Goal: Task Accomplishment & Management: Manage account settings

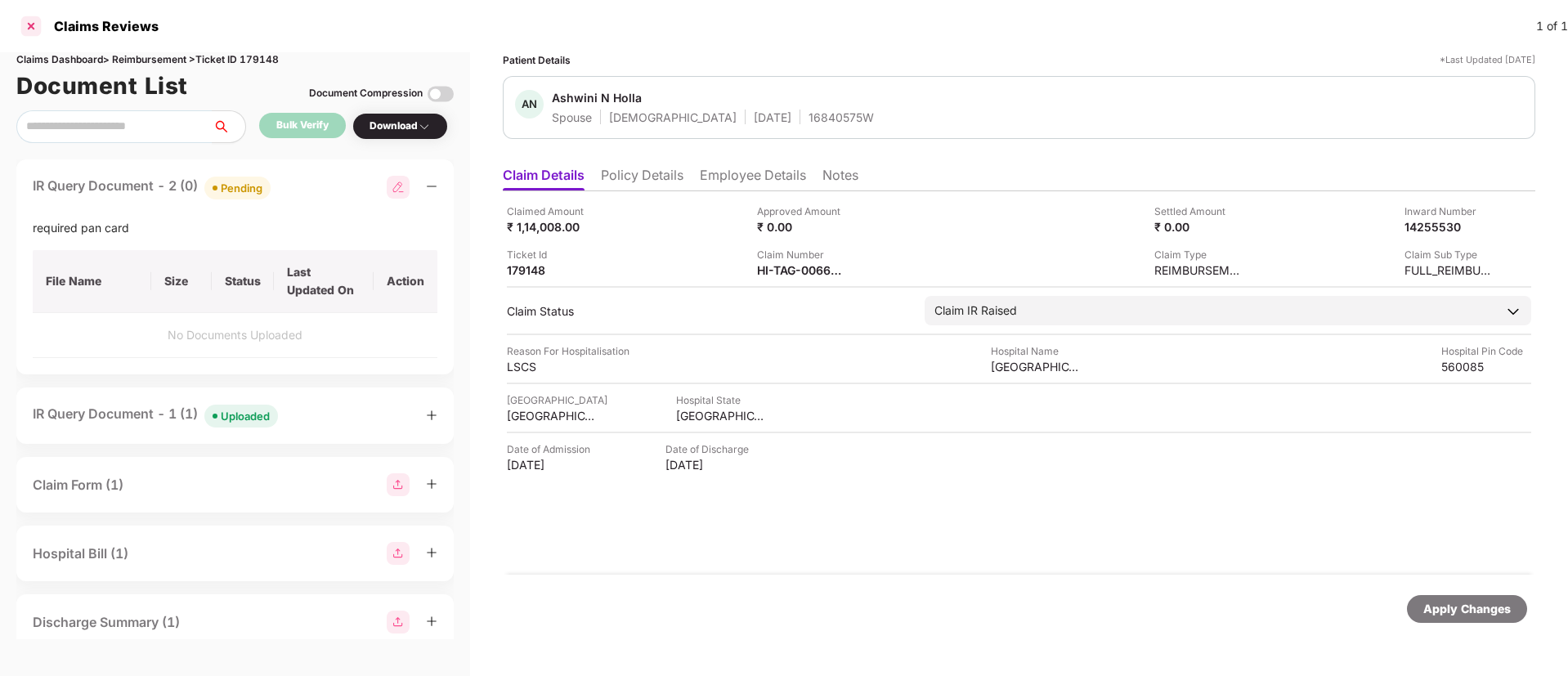
click at [27, 31] on div at bounding box center [31, 26] width 26 height 26
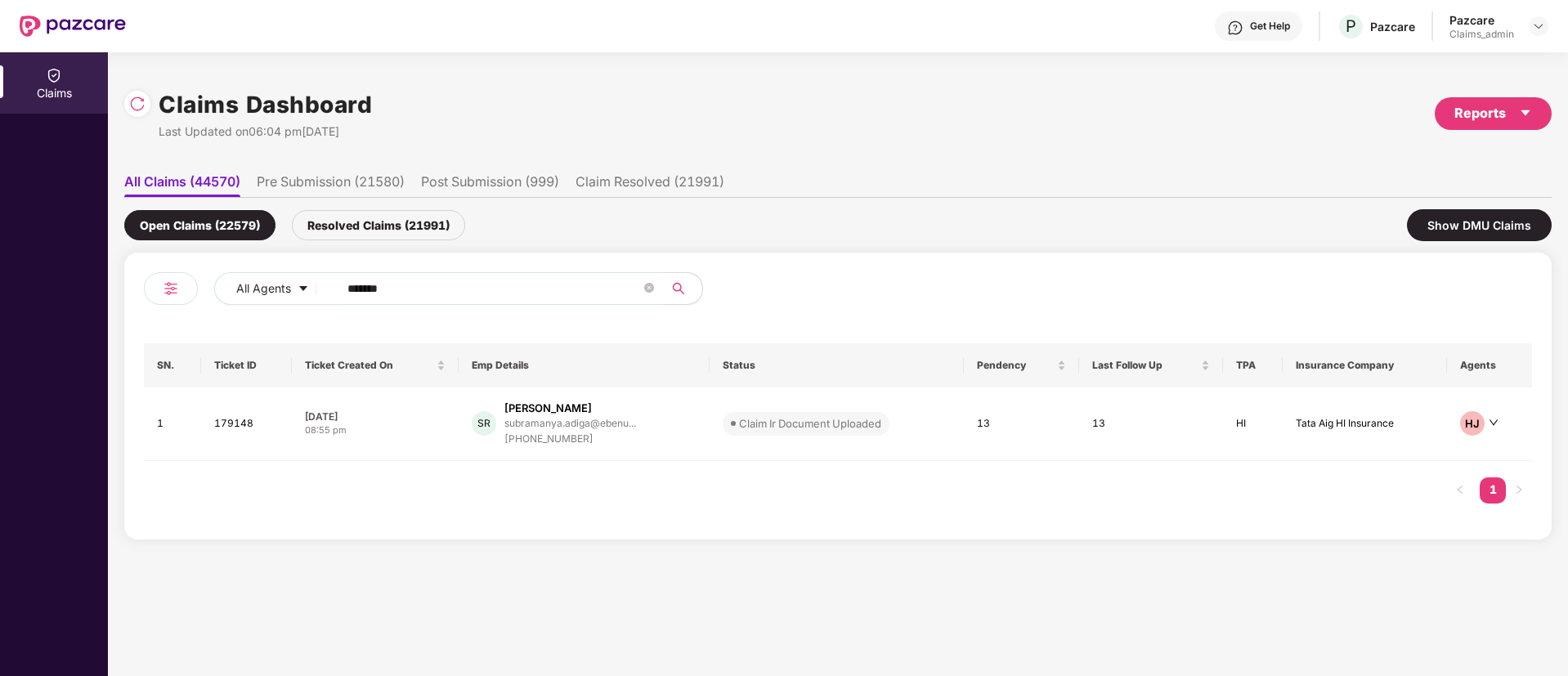
click at [389, 282] on input "******" at bounding box center [494, 288] width 294 height 25
paste input "******"
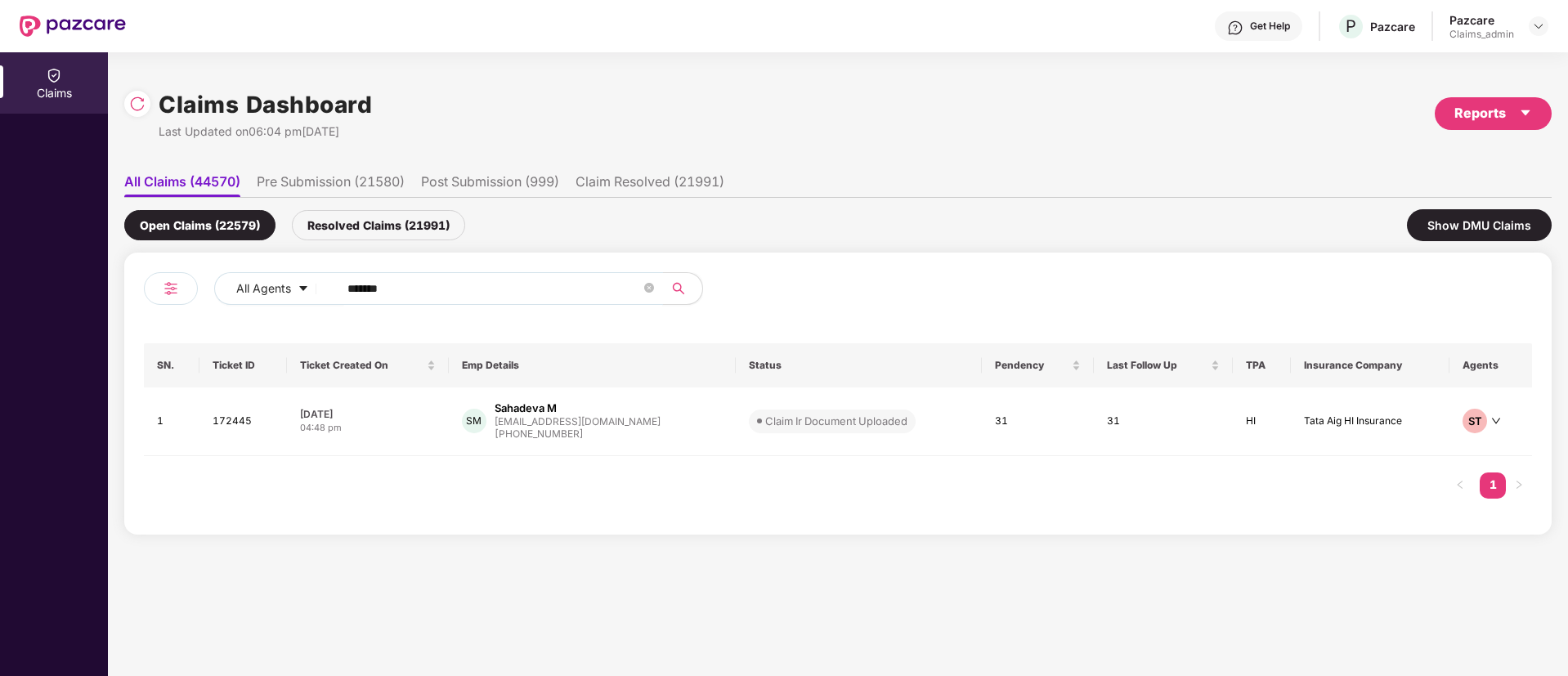
type input "******"
click at [415, 418] on div "[DATE]" at bounding box center [368, 414] width 136 height 14
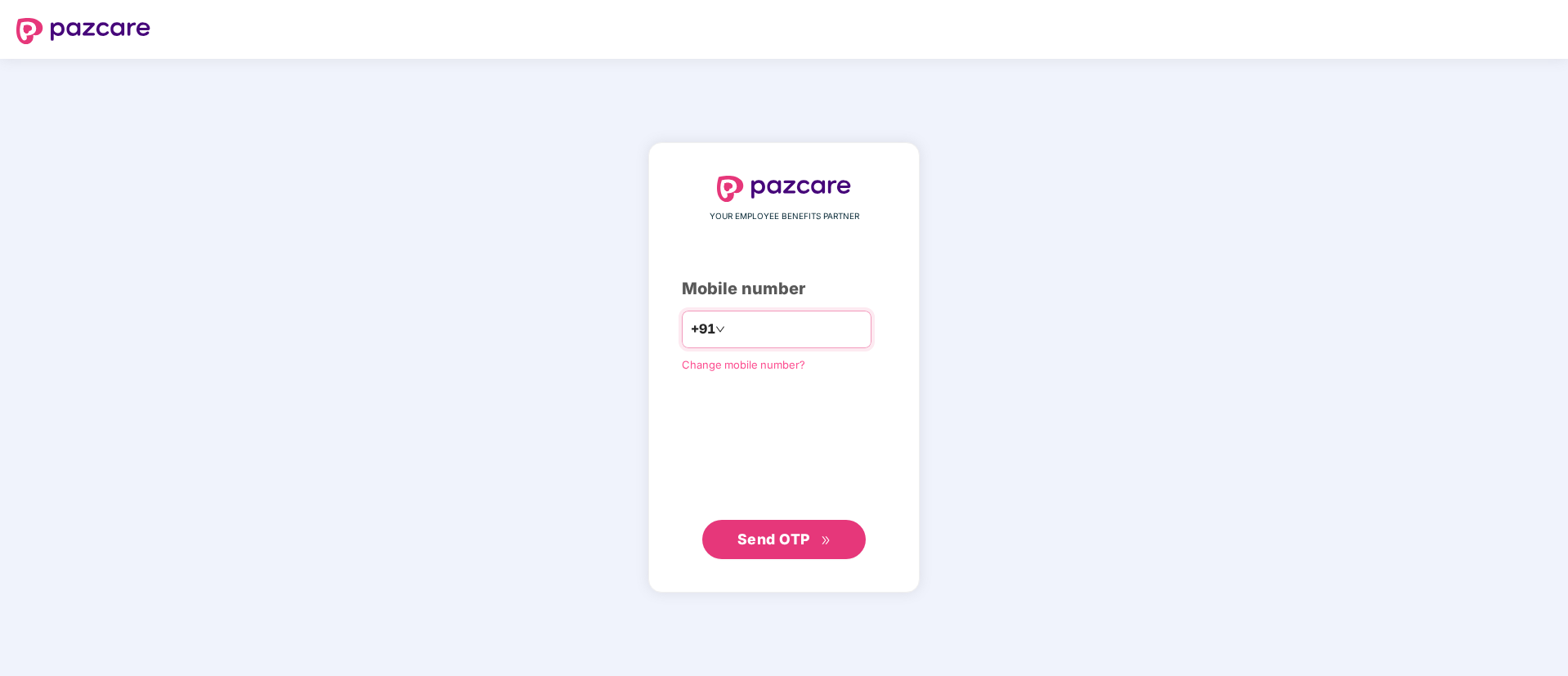
click at [801, 329] on input "number" at bounding box center [796, 329] width 134 height 26
type input "**********"
click at [753, 546] on span "Send OTP" at bounding box center [785, 538] width 94 height 23
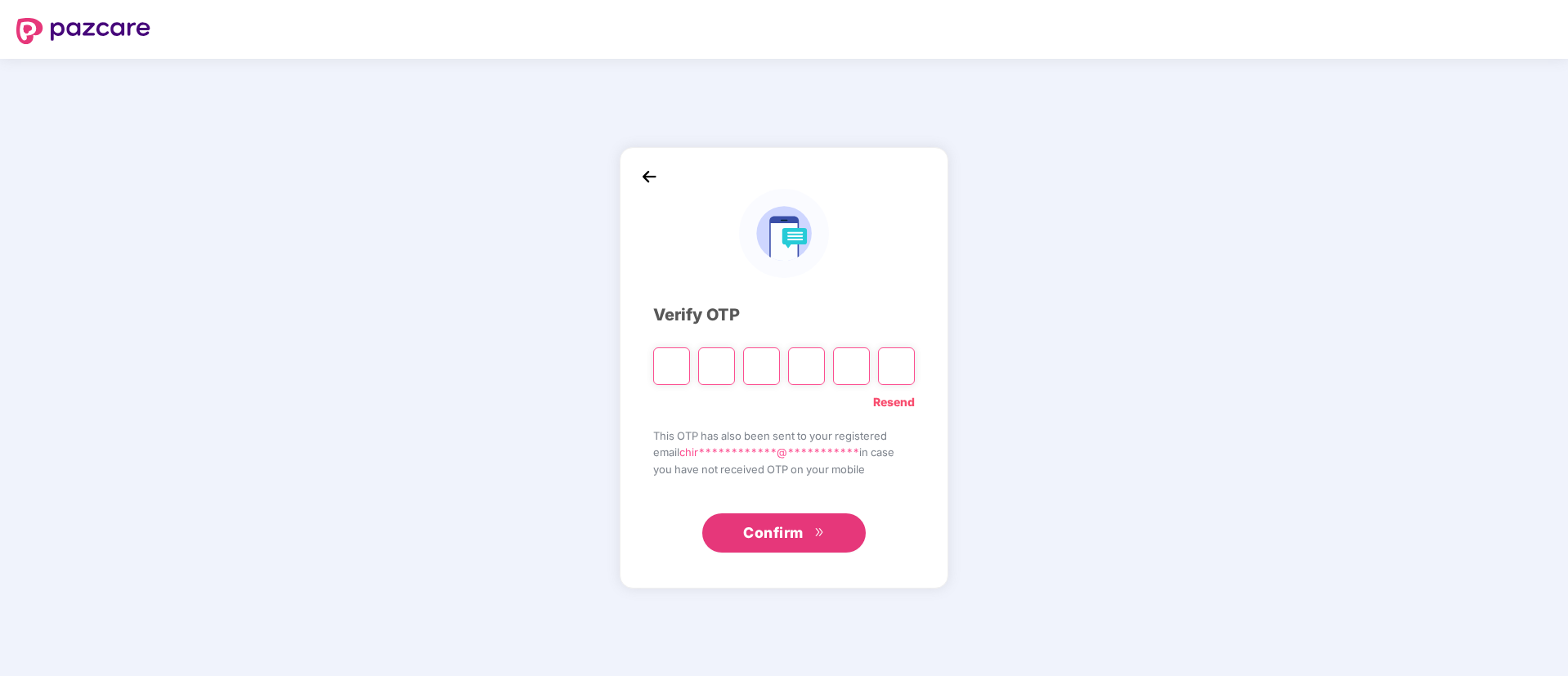
paste input "*"
type input "*"
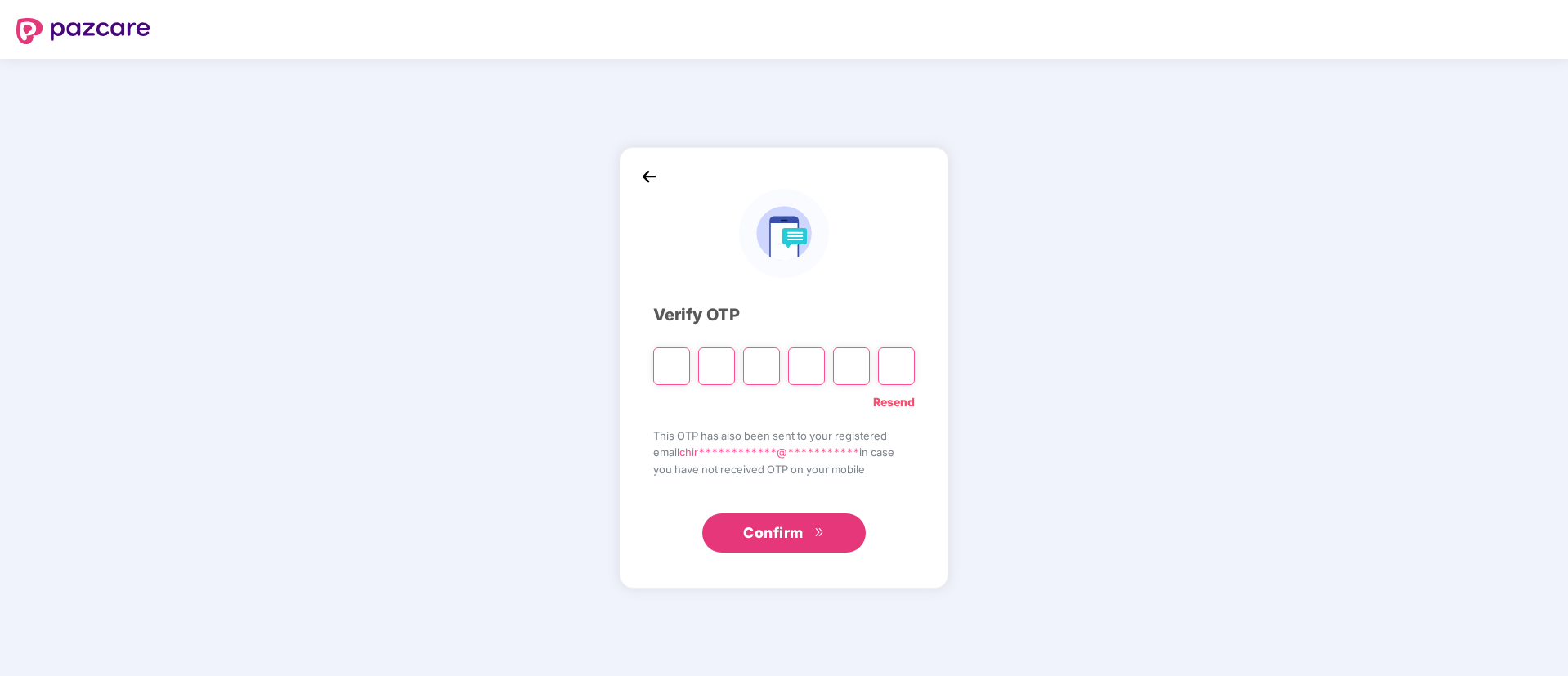
type input "*"
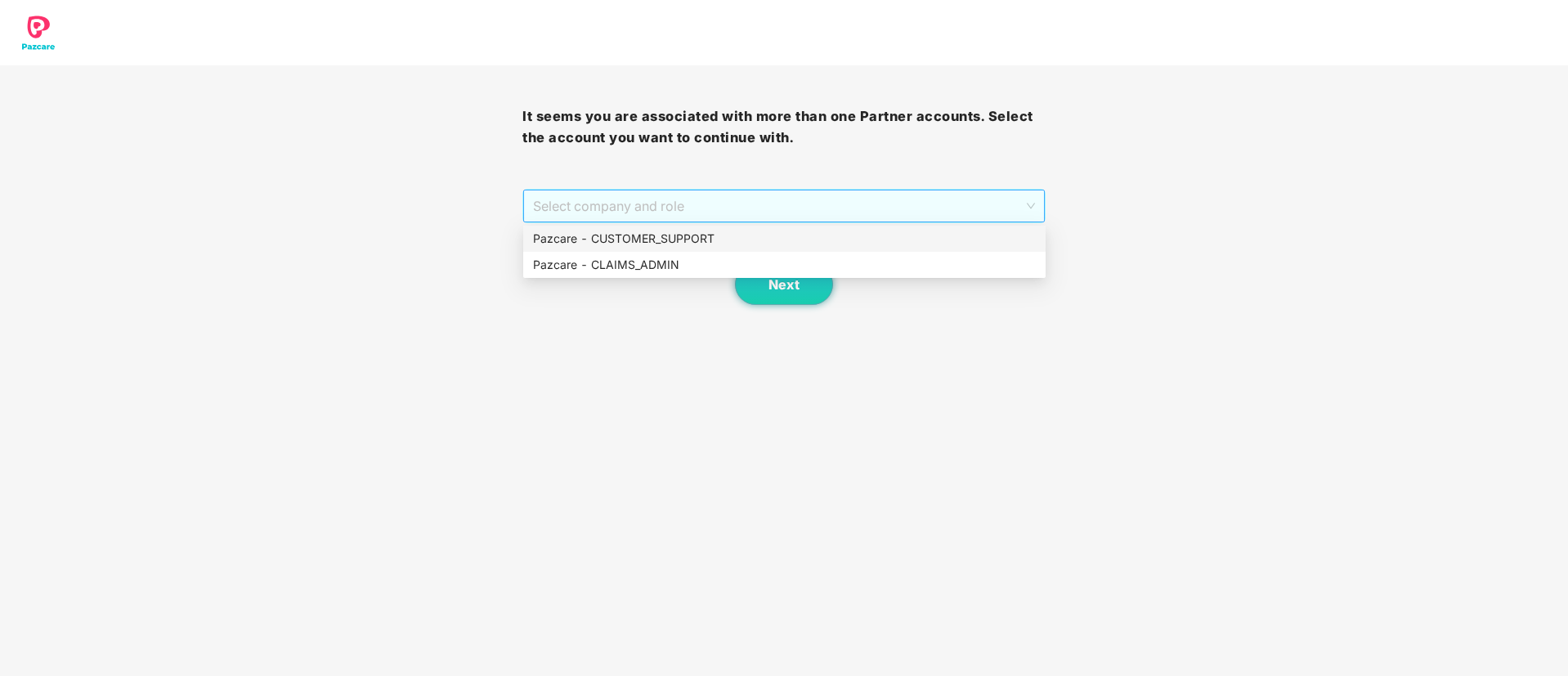
click at [667, 205] on span "Select company and role" at bounding box center [783, 206] width 502 height 31
click at [652, 241] on div "Pazcare - CUSTOMER_SUPPORT" at bounding box center [784, 239] width 502 height 18
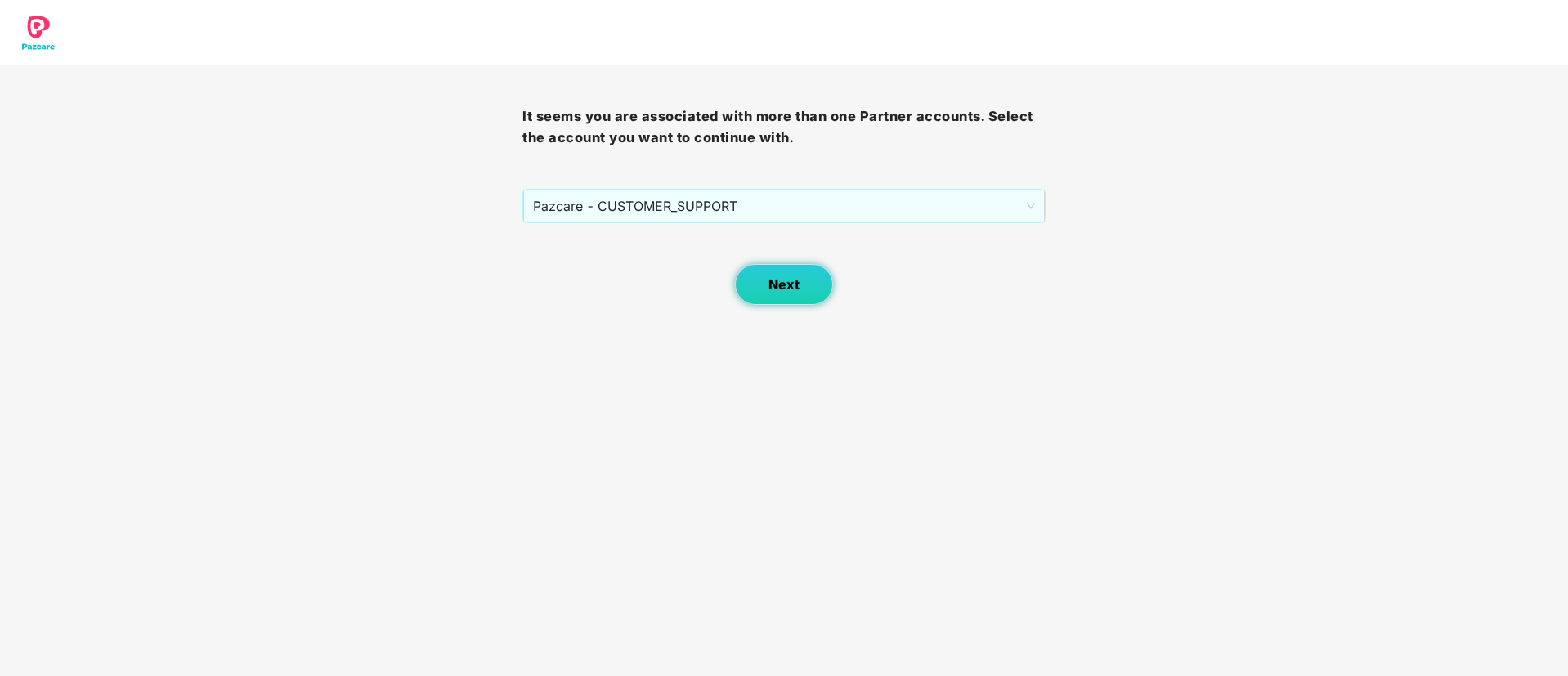
click at [766, 295] on button "Next" at bounding box center [784, 284] width 98 height 40
click at [688, 204] on span "Select company and role" at bounding box center [783, 206] width 502 height 31
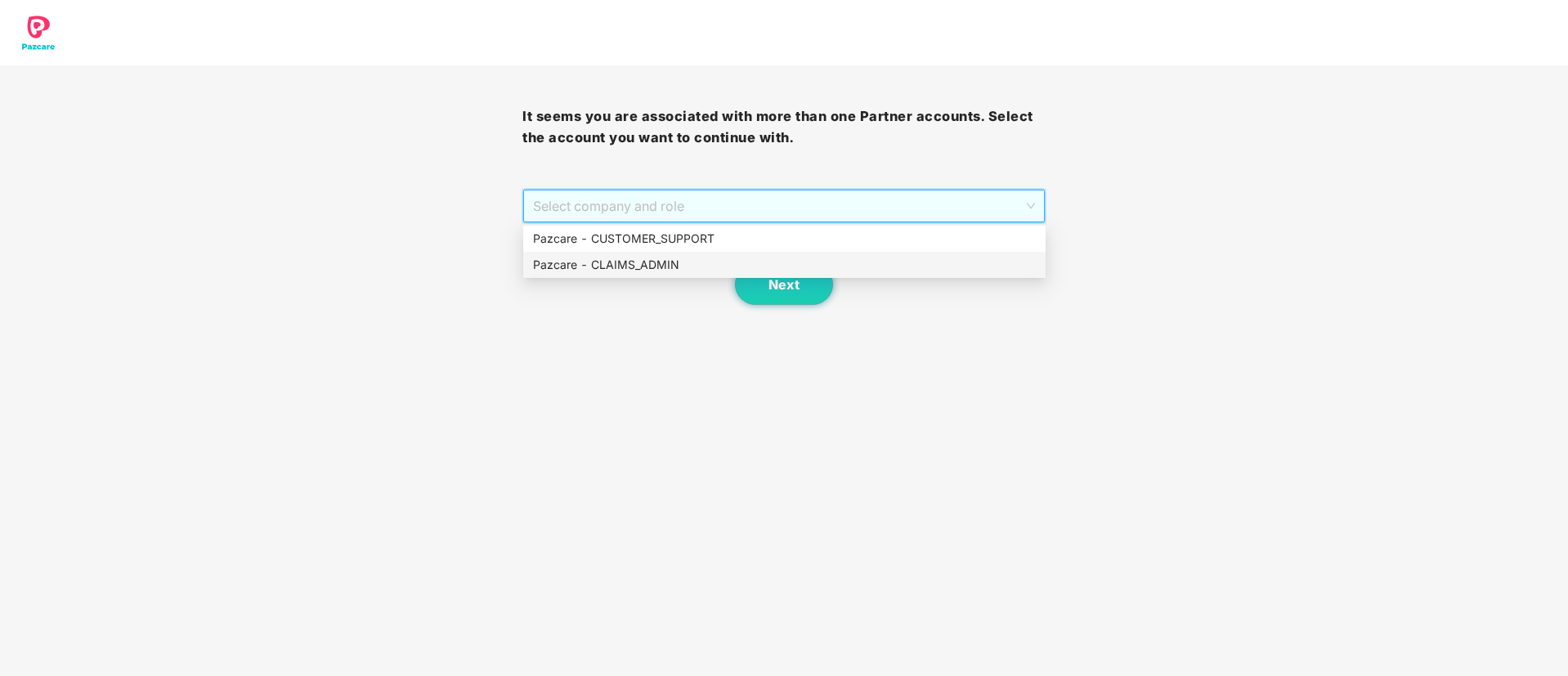
click at [632, 268] on div "Pazcare - CLAIMS_ADMIN" at bounding box center [784, 265] width 502 height 18
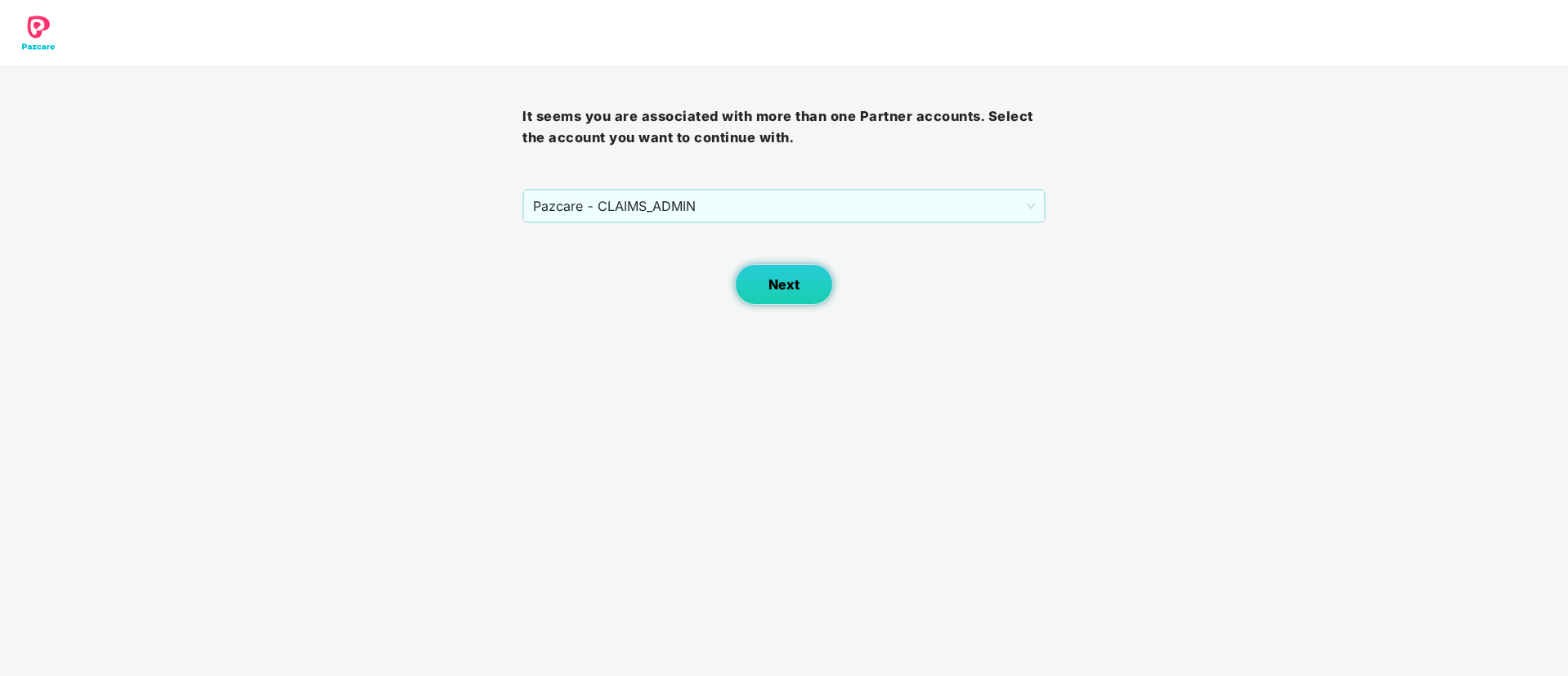
click at [780, 280] on span "Next" at bounding box center [784, 284] width 31 height 16
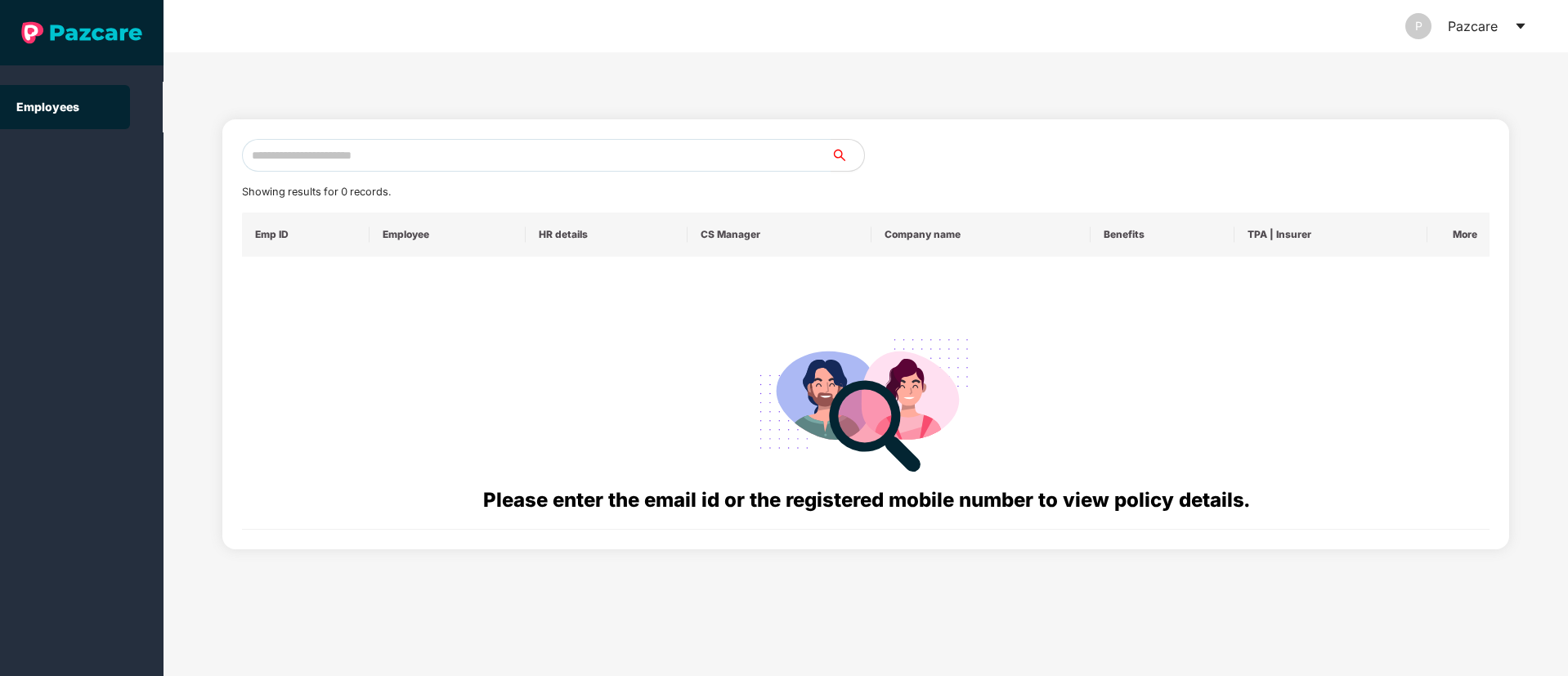
click at [1505, 26] on div "P Pazcare" at bounding box center [1466, 26] width 121 height 52
click at [1523, 26] on icon "caret-down" at bounding box center [1520, 27] width 9 height 6
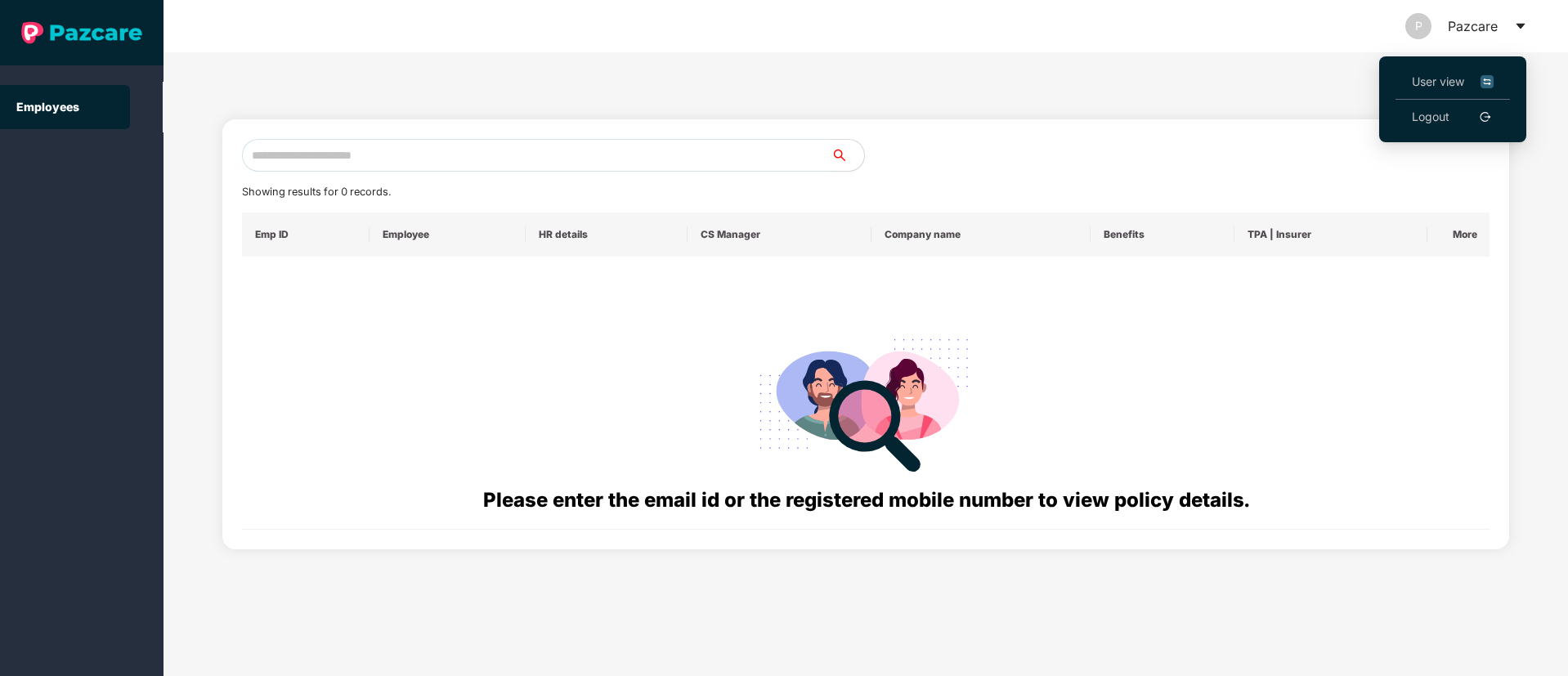
click at [1457, 80] on span "User view" at bounding box center [1453, 82] width 82 height 18
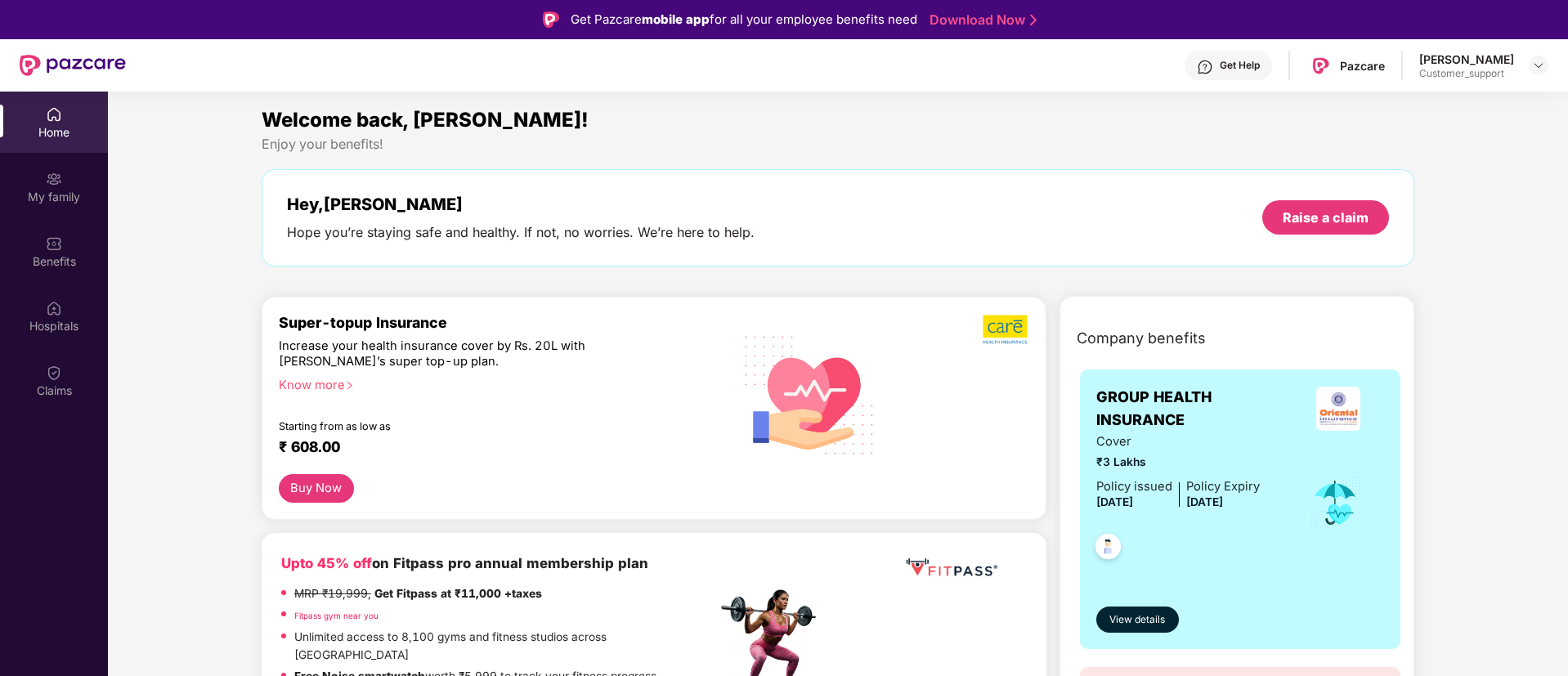
click at [1523, 62] on div "[PERSON_NAME] Customer_support" at bounding box center [1484, 65] width 129 height 29
click at [1533, 62] on img at bounding box center [1539, 65] width 13 height 13
click at [1535, 62] on img at bounding box center [1539, 65] width 13 height 13
click at [1453, 105] on div "Switch to support view" at bounding box center [1461, 104] width 213 height 32
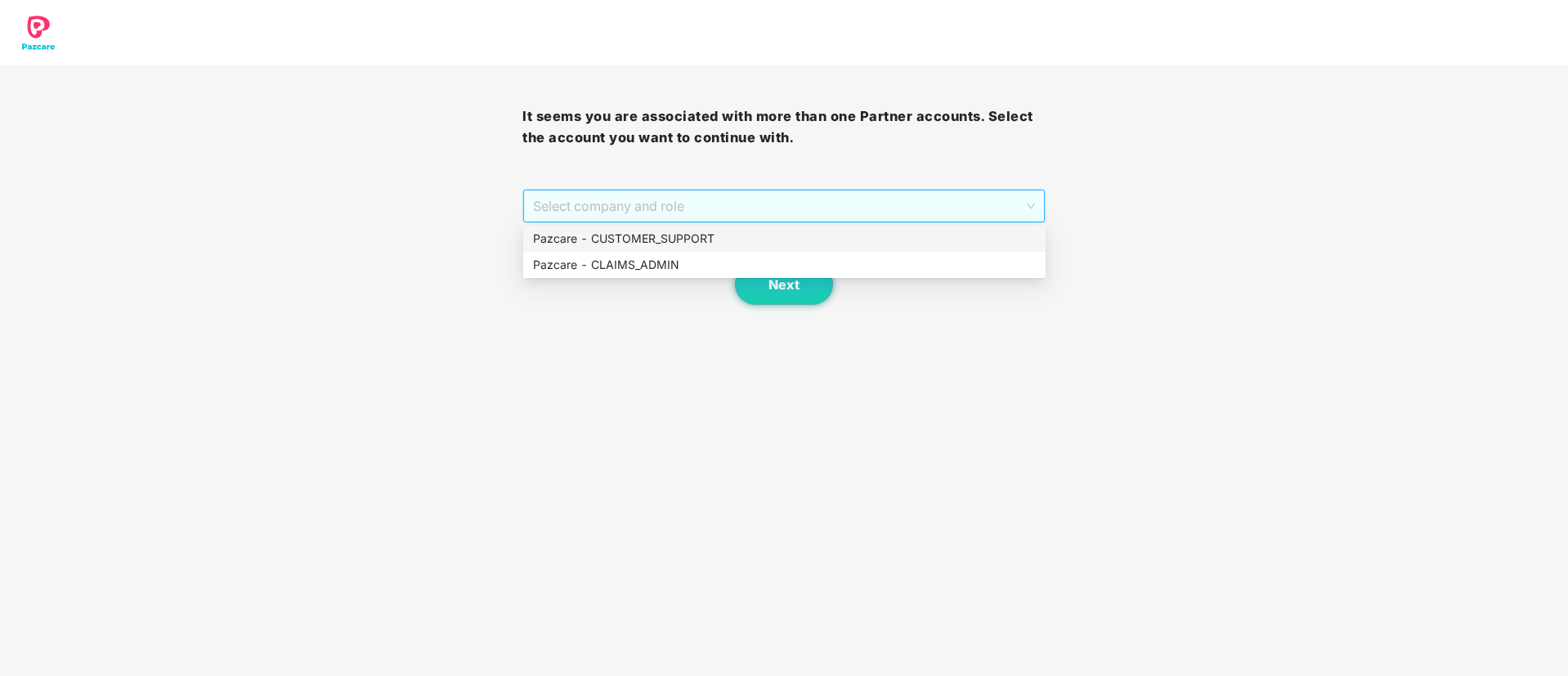
click at [704, 214] on span "Select company and role" at bounding box center [783, 206] width 502 height 31
click at [631, 266] on div "Pazcare - CLAIMS_ADMIN" at bounding box center [784, 265] width 502 height 18
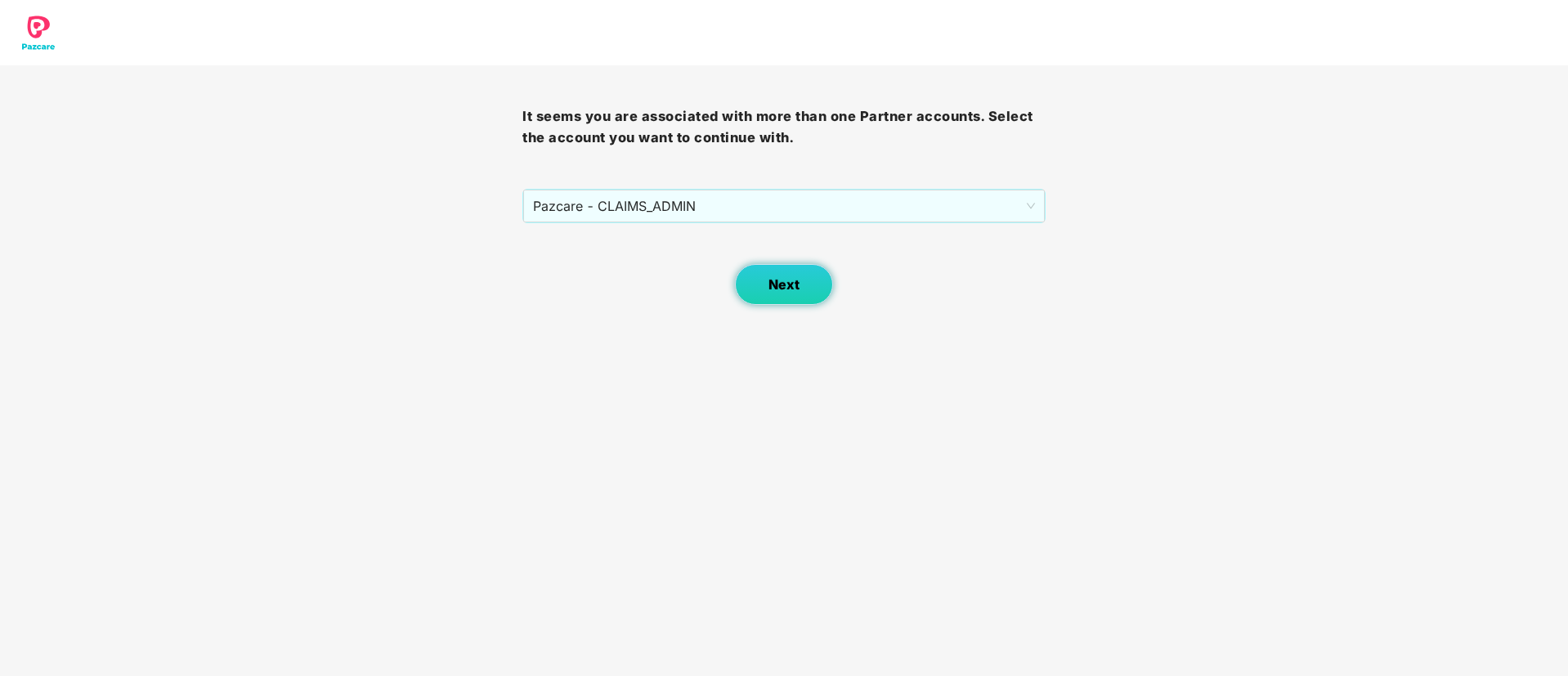
click at [769, 287] on span "Next" at bounding box center [784, 284] width 31 height 16
